Goal: Transaction & Acquisition: Purchase product/service

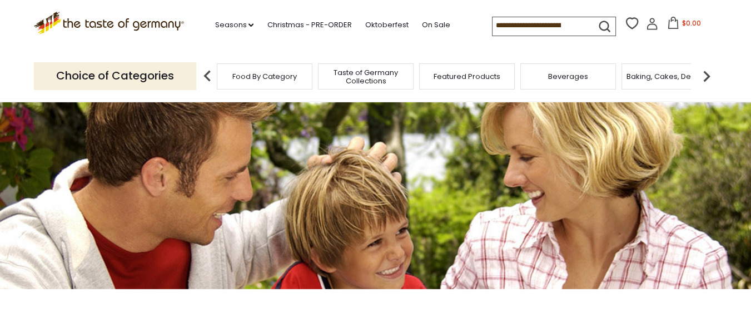
click at [251, 72] on span "Food By Category" at bounding box center [265, 76] width 65 height 8
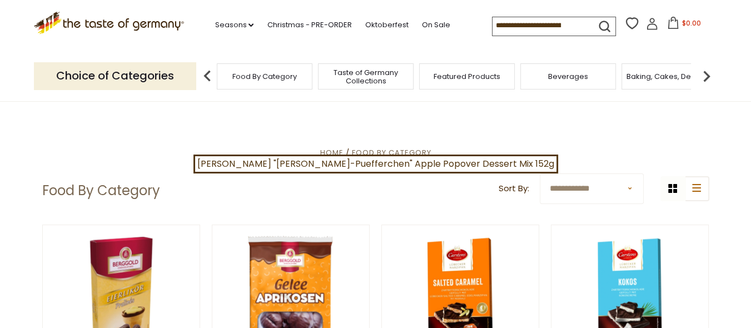
click at [251, 72] on span "Food By Category" at bounding box center [265, 76] width 65 height 8
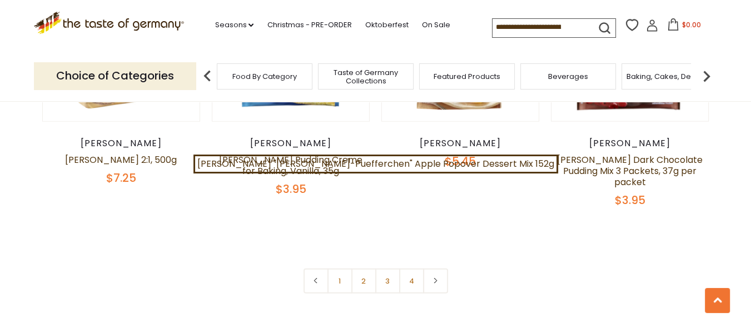
scroll to position [2477, 0]
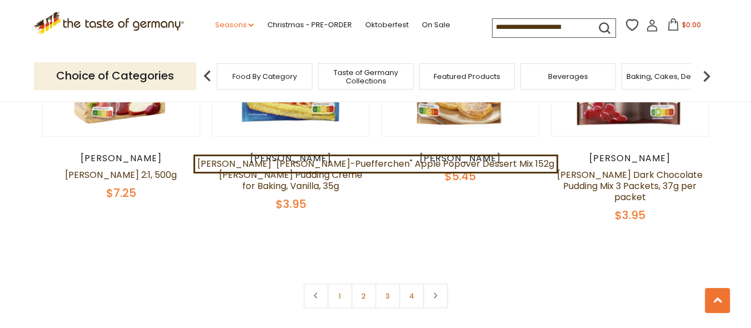
click at [249, 25] on icon at bounding box center [251, 24] width 5 height 3
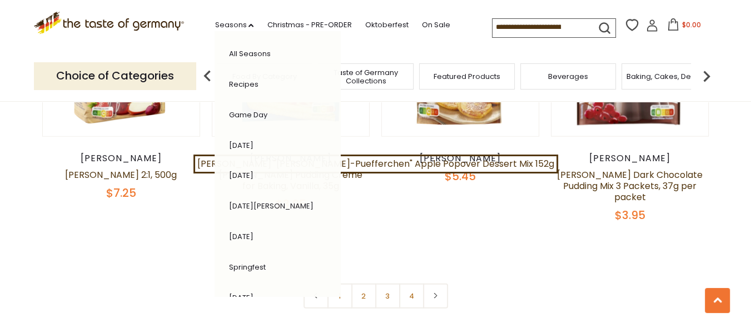
click at [236, 51] on link "All Seasons" at bounding box center [250, 53] width 42 height 11
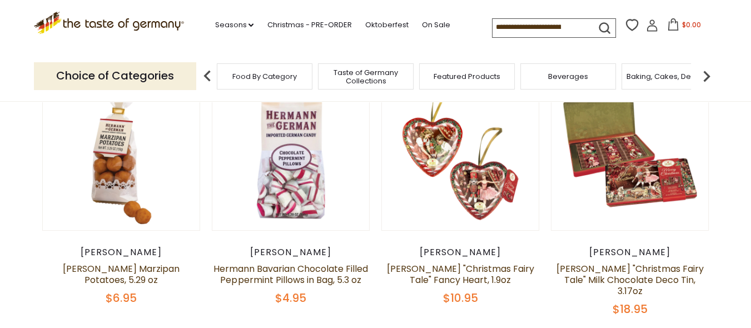
scroll to position [163, 0]
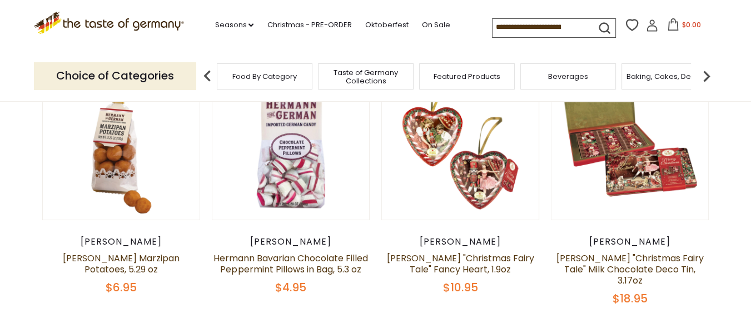
click at [270, 74] on span "Food By Category" at bounding box center [265, 76] width 65 height 8
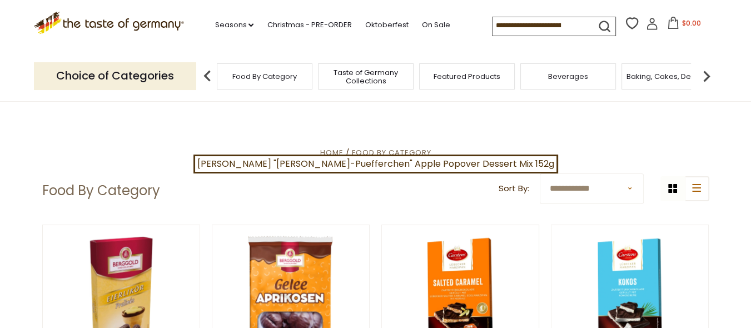
click at [708, 74] on img at bounding box center [707, 76] width 22 height 22
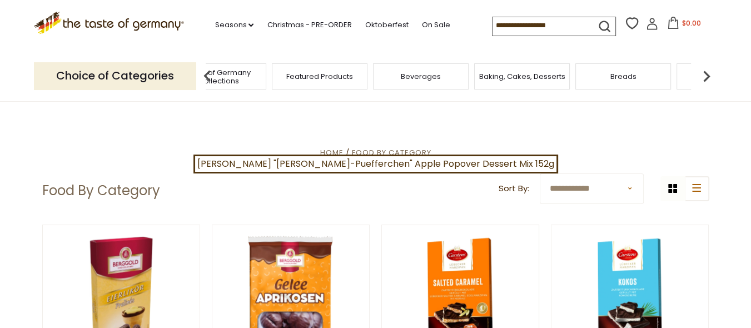
click at [709, 75] on img at bounding box center [707, 76] width 22 height 22
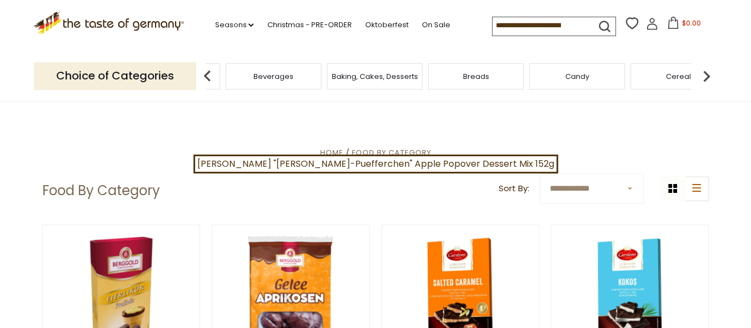
click at [709, 76] on img at bounding box center [707, 76] width 22 height 22
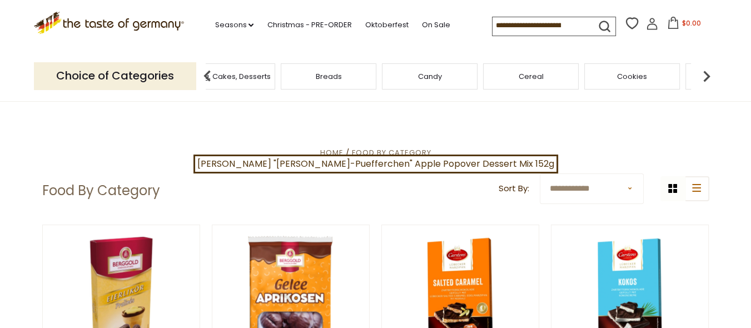
click at [709, 76] on img at bounding box center [707, 76] width 22 height 22
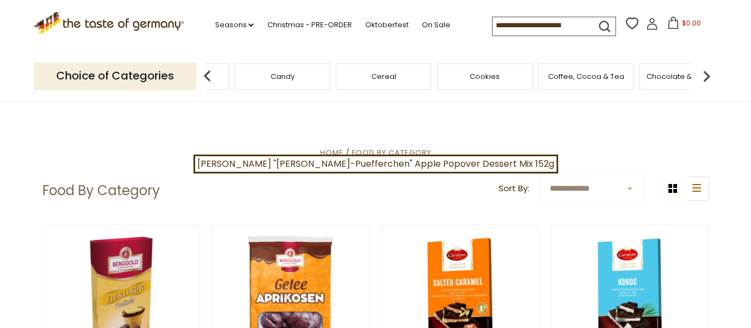
click at [709, 76] on img at bounding box center [707, 76] width 22 height 22
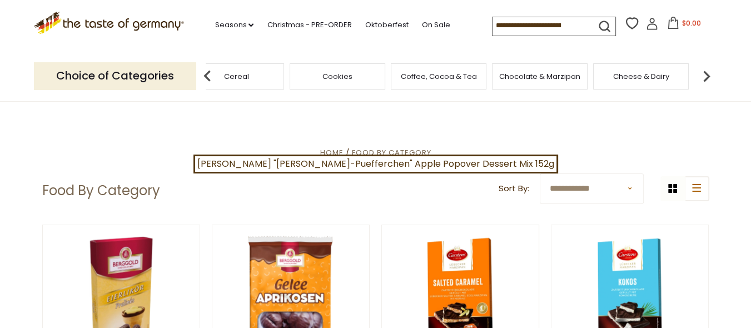
click at [528, 75] on span "Chocolate & Marzipan" at bounding box center [540, 76] width 81 height 8
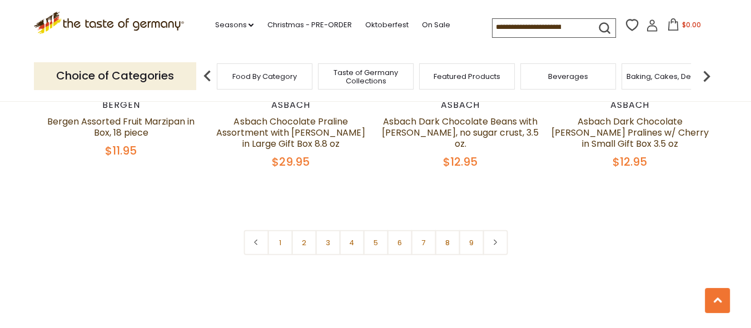
scroll to position [2744, 0]
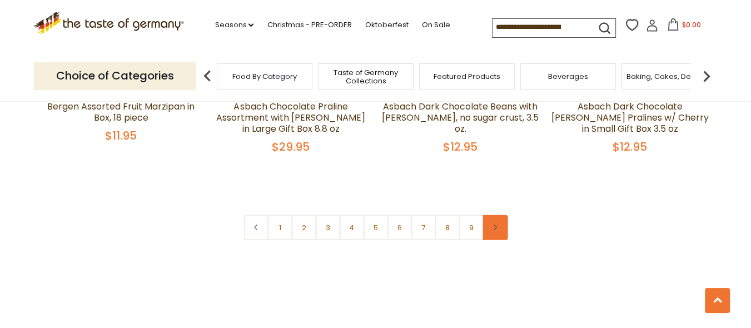
click at [497, 225] on icon at bounding box center [495, 228] width 7 height 6
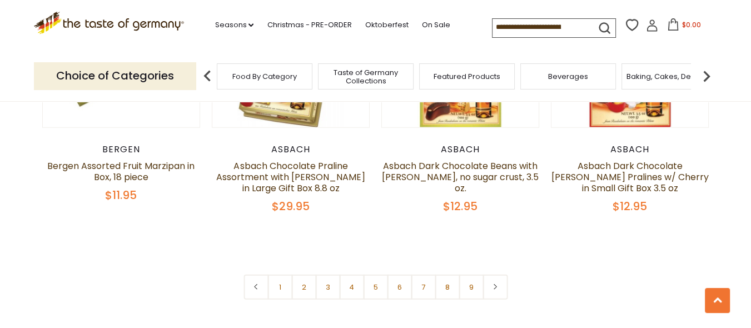
scroll to position [2692, 0]
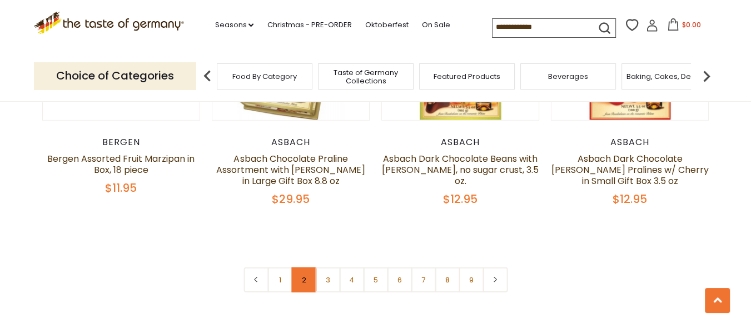
click at [304, 268] on link "2" at bounding box center [303, 280] width 25 height 25
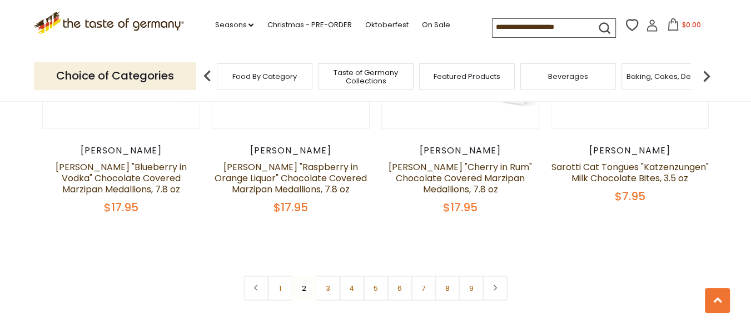
scroll to position [2726, 0]
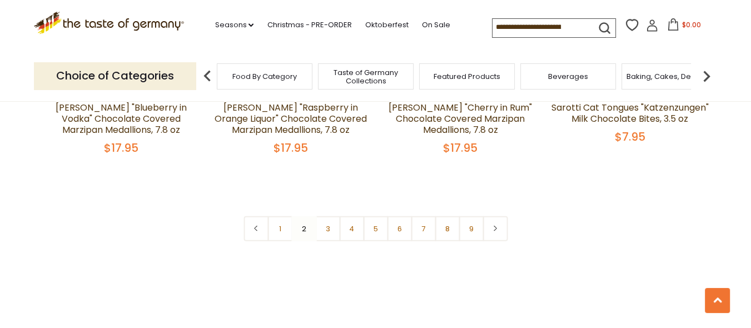
click at [327, 220] on link "3" at bounding box center [327, 228] width 25 height 25
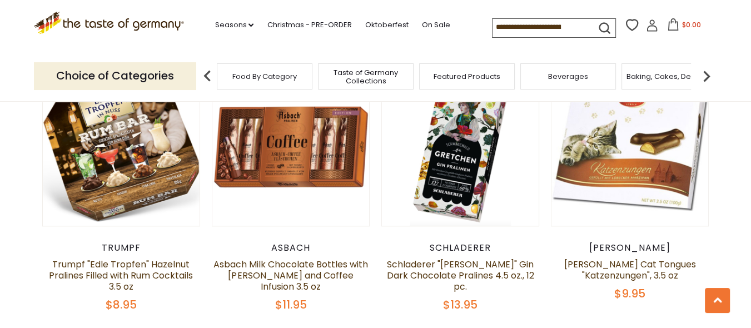
scroll to position [1199, 0]
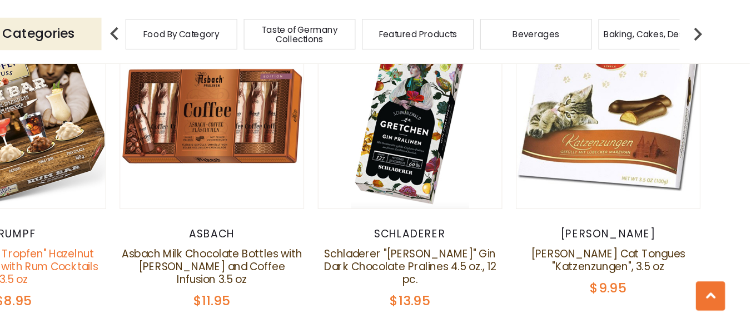
click at [144, 258] on link "Trumpf "Edle Tropfen" Hazelnut Pralines Filled with Rum Cocktails 3.5 oz" at bounding box center [121, 275] width 144 height 35
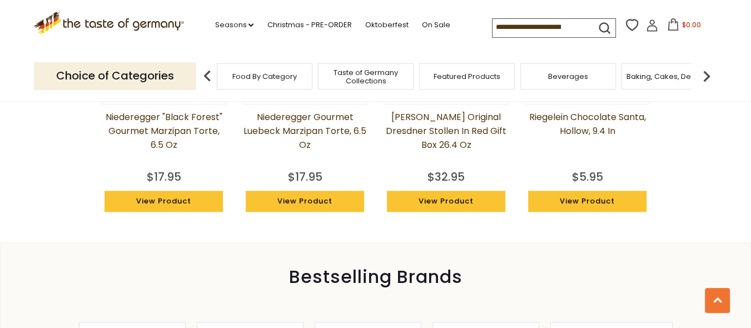
scroll to position [1075, 0]
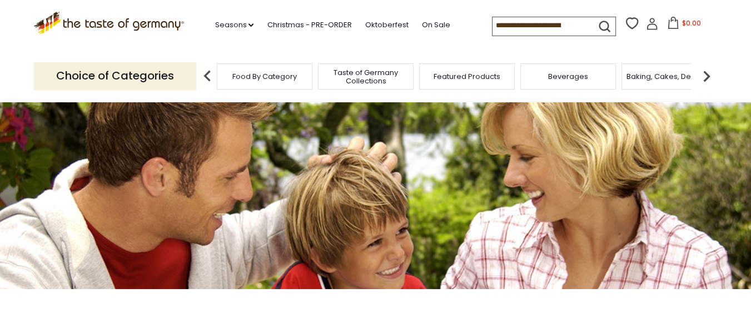
click at [705, 75] on img at bounding box center [707, 76] width 22 height 22
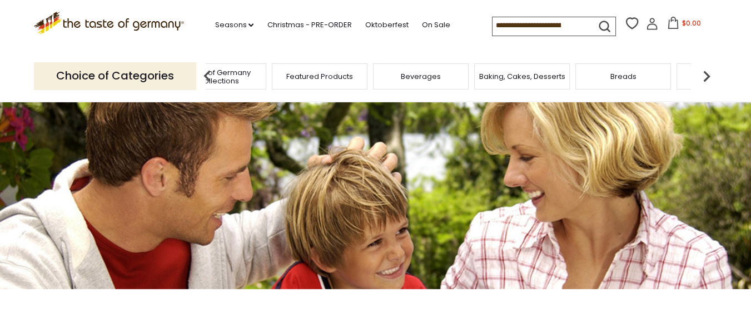
click at [705, 77] on img at bounding box center [707, 76] width 22 height 22
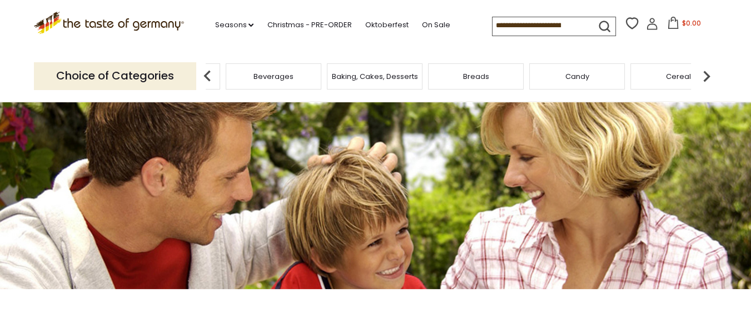
click at [705, 77] on img at bounding box center [707, 76] width 22 height 22
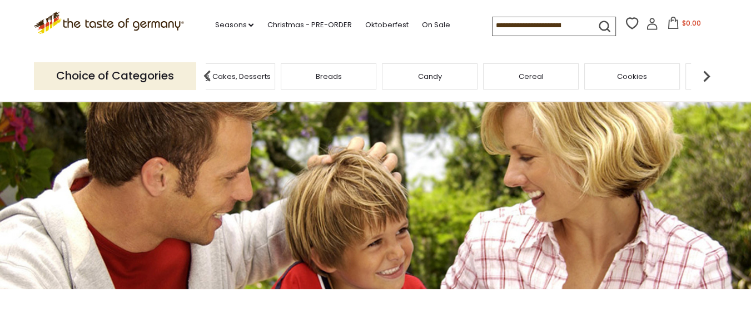
click at [705, 77] on img at bounding box center [707, 76] width 22 height 22
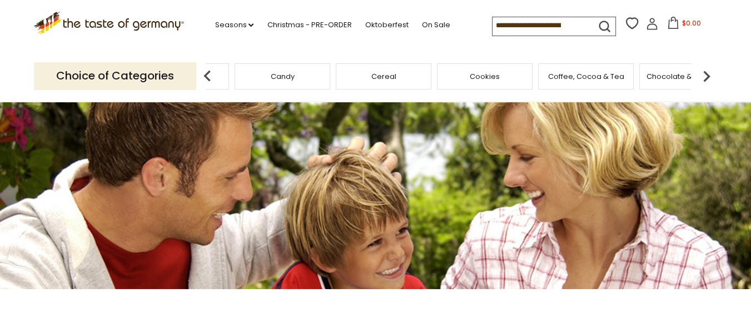
click at [483, 73] on span "Cookies" at bounding box center [485, 76] width 30 height 8
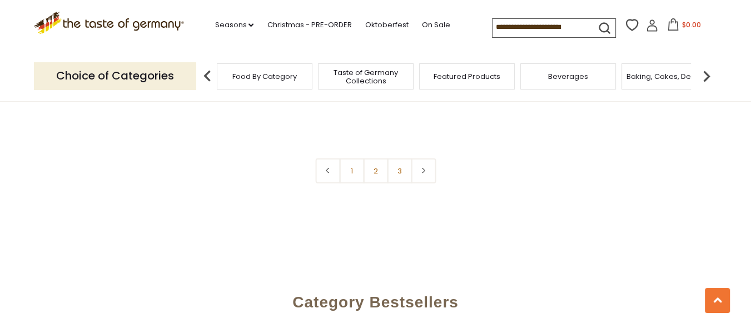
scroll to position [2789, 0]
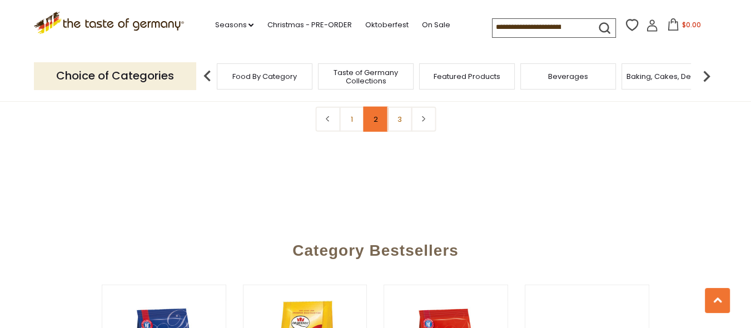
click at [376, 108] on link "2" at bounding box center [375, 119] width 25 height 25
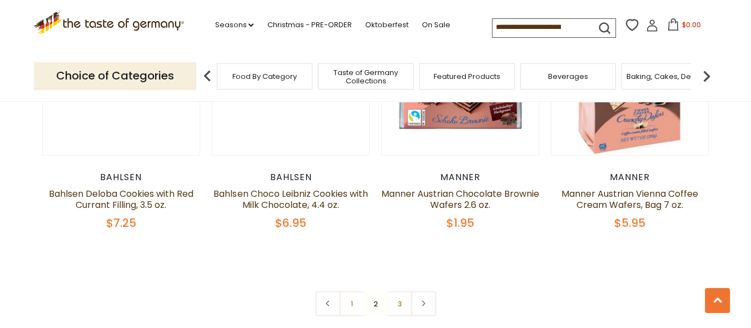
scroll to position [2623, 0]
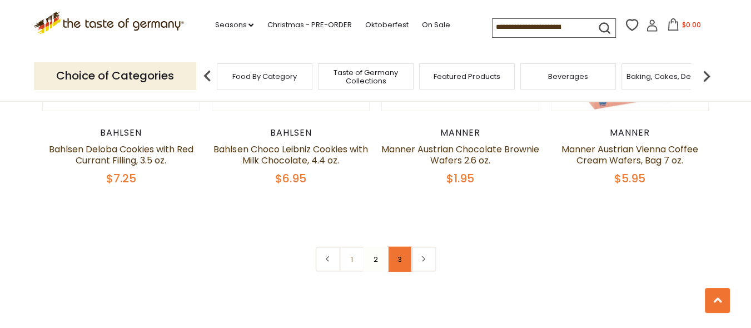
click at [397, 260] on link "3" at bounding box center [399, 259] width 25 height 25
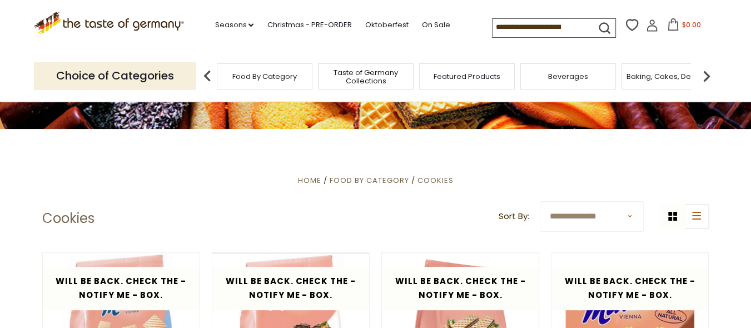
scroll to position [154, 0]
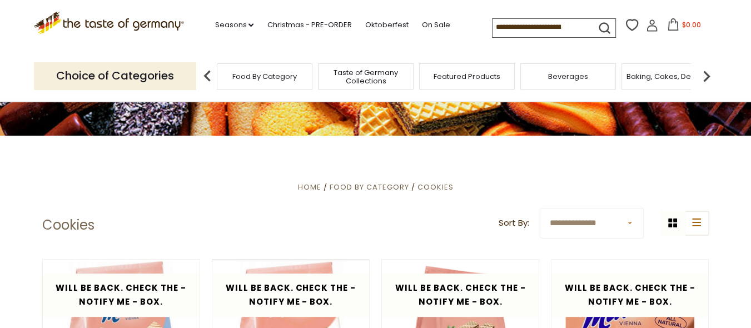
click at [525, 24] on input at bounding box center [540, 27] width 94 height 16
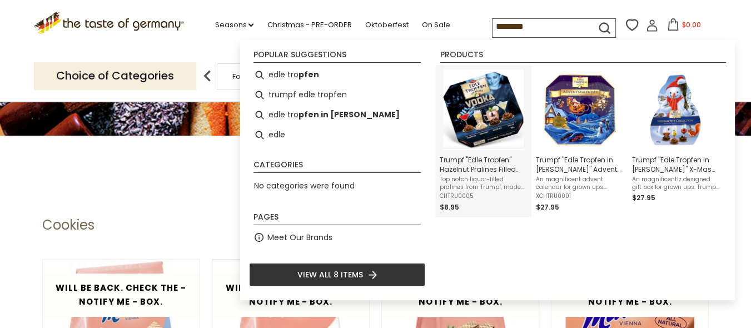
type input "********"
click at [498, 117] on img "Instant Search Results" at bounding box center [483, 110] width 81 height 81
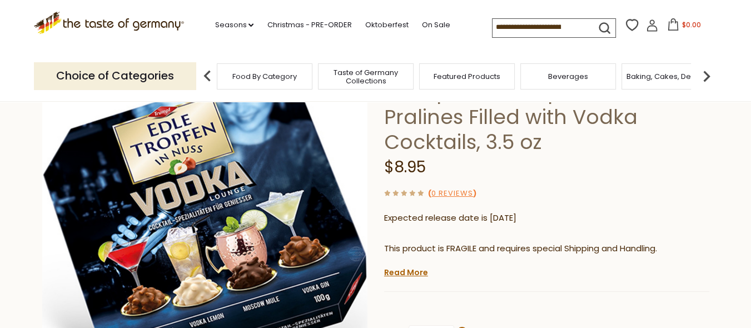
scroll to position [59, 0]
